Goal: Subscribe to service/newsletter

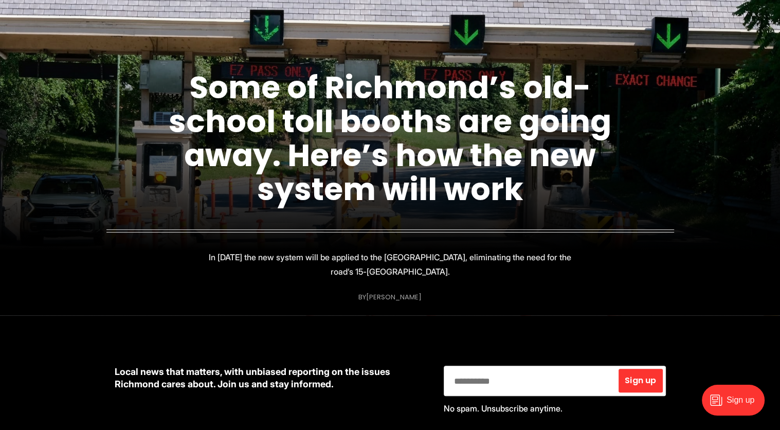
scroll to position [193, 0]
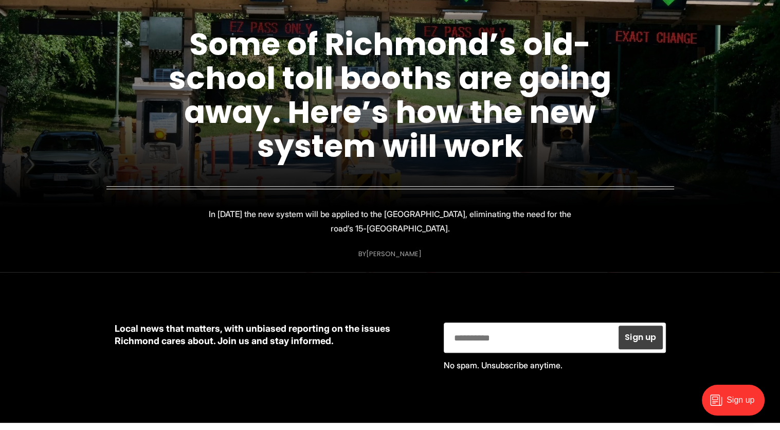
click at [647, 340] on span "Sign up" at bounding box center [640, 337] width 31 height 8
type input "**********"
click at [633, 334] on span "Sign up" at bounding box center [640, 337] width 31 height 8
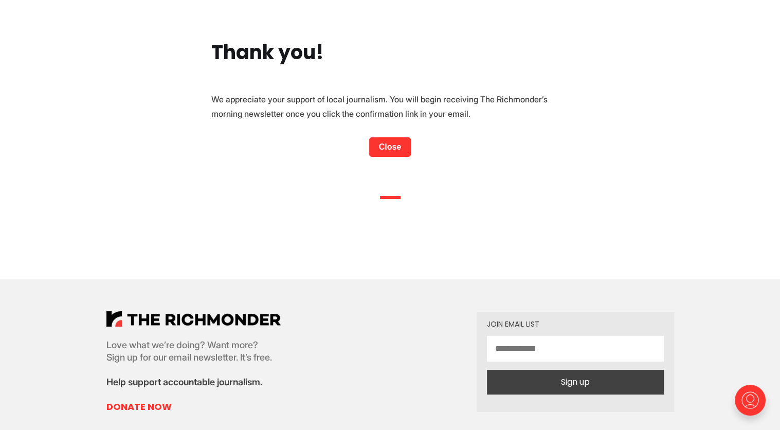
scroll to position [61, 0]
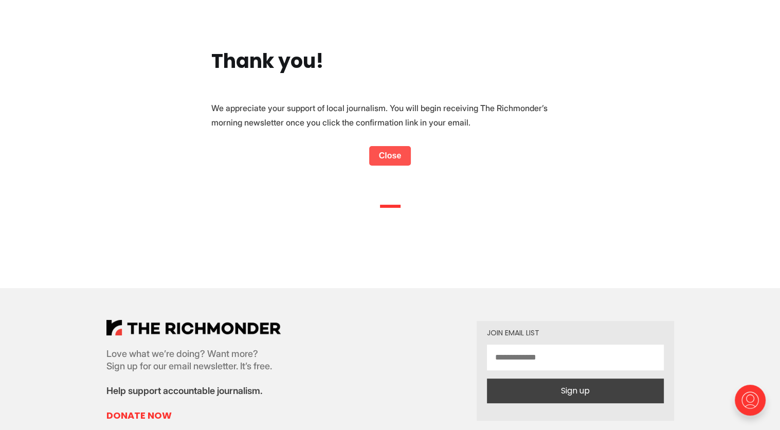
click at [395, 157] on link "Close" at bounding box center [390, 156] width 42 height 20
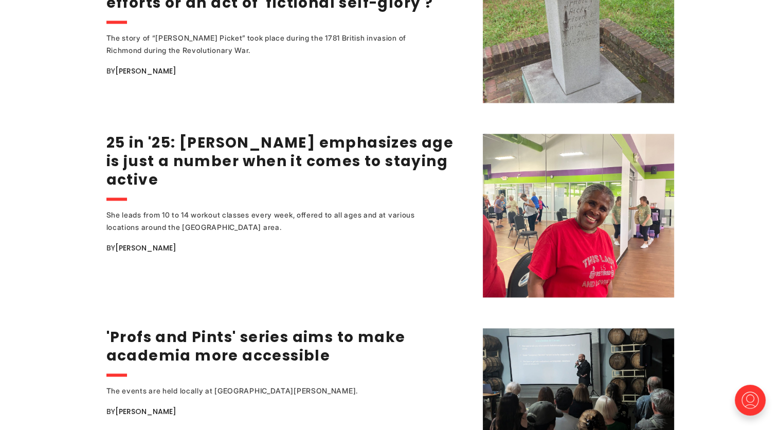
scroll to position [1451, 0]
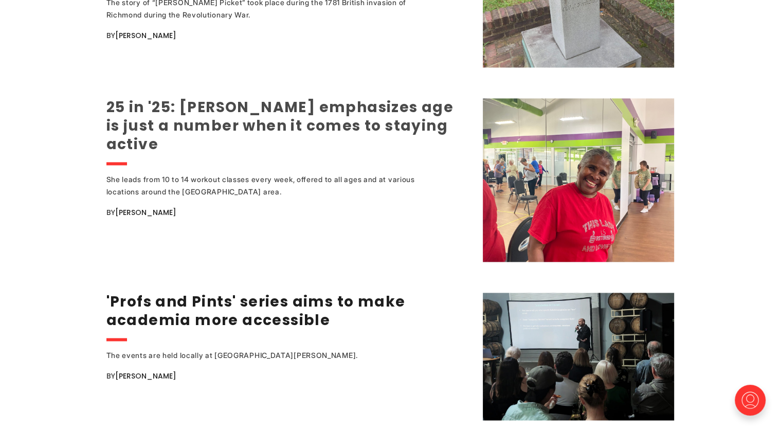
click at [285, 118] on link "25 in '25: [PERSON_NAME] emphasizes age is just a number when it comes to stayi…" at bounding box center [279, 125] width 347 height 57
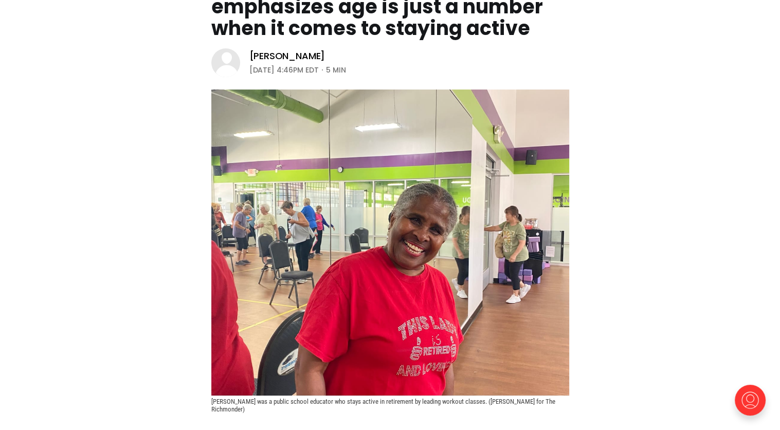
scroll to position [156, 0]
drag, startPoint x: 368, startPoint y: 65, endPoint x: 324, endPoint y: 57, distance: 44.0
click at [324, 57] on div "Nina Broderick August 17, 2025 | 4:46PM EDT 5 min" at bounding box center [297, 62] width 97 height 26
drag, startPoint x: 324, startPoint y: 57, endPoint x: 371, endPoint y: 287, distance: 234.4
click at [371, 287] on img at bounding box center [390, 242] width 358 height 306
